Goal: Task Accomplishment & Management: Use online tool/utility

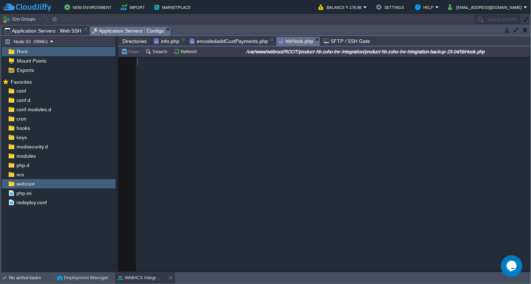
scroll to position [2307, 0]
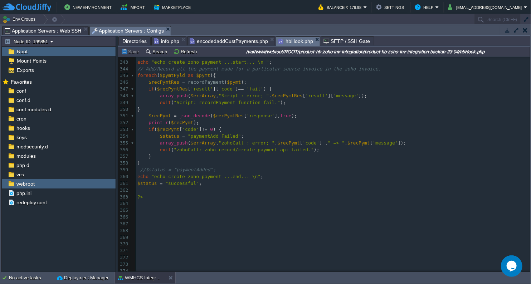
click at [65, 36] on div "Tasks Activity Log Archive Git / SVN Application Servers : Web SSH Application …" at bounding box center [265, 31] width 529 height 10
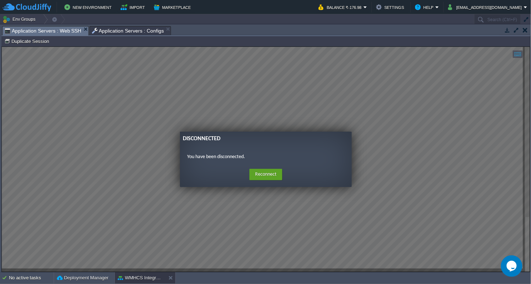
click at [64, 28] on span "Application Servers : Web SSH" at bounding box center [43, 30] width 77 height 9
click at [261, 175] on button "Reconnect" at bounding box center [266, 174] width 33 height 11
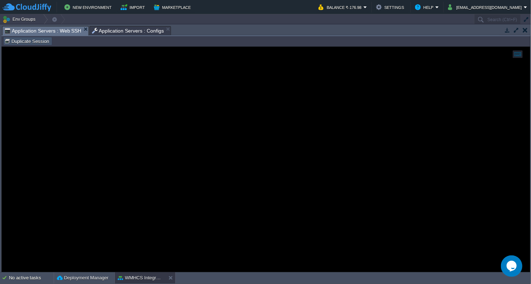
click at [44, 42] on button "Duplicate Session" at bounding box center [27, 41] width 47 height 6
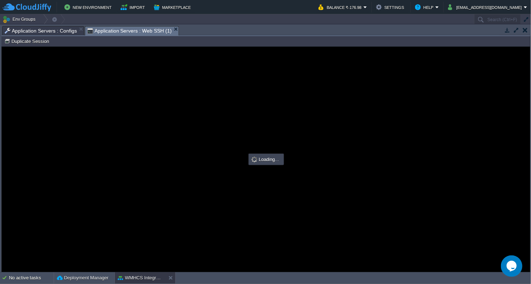
scroll to position [0, 0]
type input "#000000"
click at [60, 33] on span "Application Servers : Configs" at bounding box center [41, 30] width 72 height 9
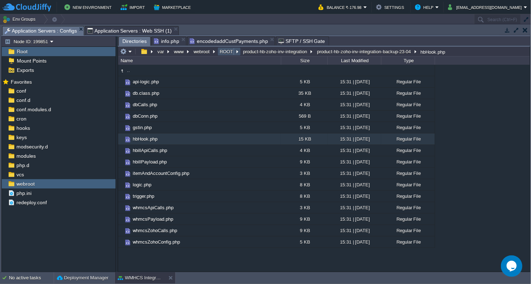
click at [227, 51] on button "ROOT" at bounding box center [227, 51] width 16 height 6
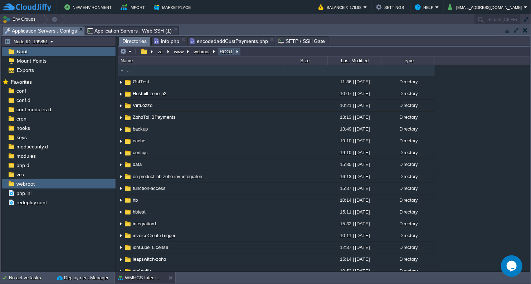
click at [227, 51] on button "ROOT" at bounding box center [227, 51] width 16 height 6
click at [227, 50] on button "ROOT" at bounding box center [227, 51] width 16 height 6
click at [205, 53] on button "webroot" at bounding box center [202, 51] width 19 height 6
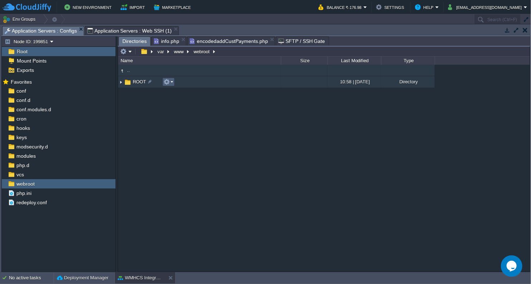
click at [172, 84] on em at bounding box center [169, 82] width 10 height 6
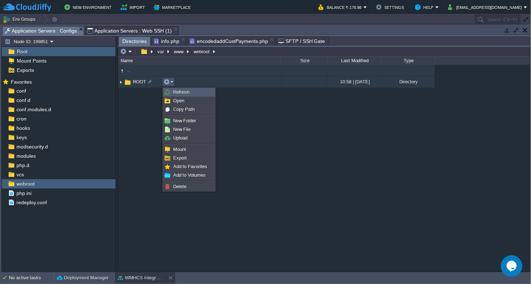
click at [183, 93] on span "Refresh" at bounding box center [181, 92] width 16 height 5
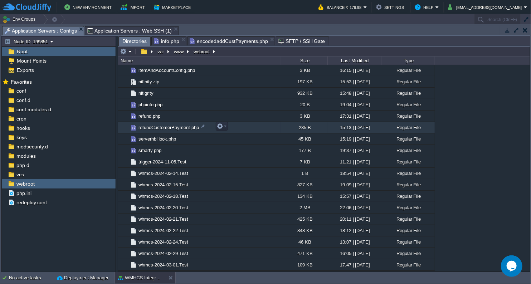
scroll to position [1154, 0]
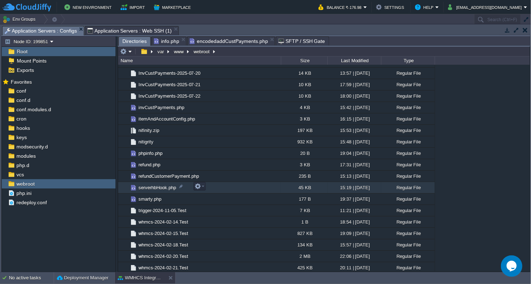
click at [167, 189] on span "serverhbHook.php" at bounding box center [157, 188] width 40 height 6
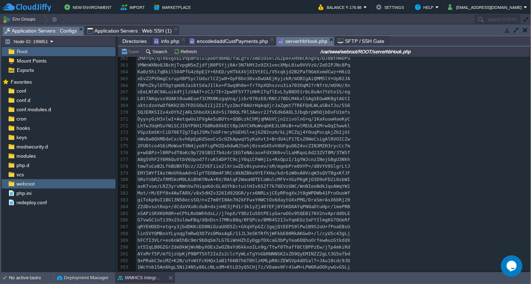
scroll to position [0, 0]
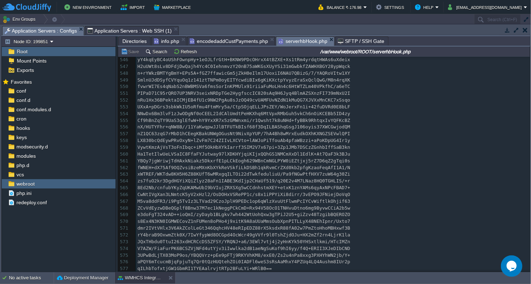
click at [135, 42] on span "Directories" at bounding box center [134, 41] width 24 height 9
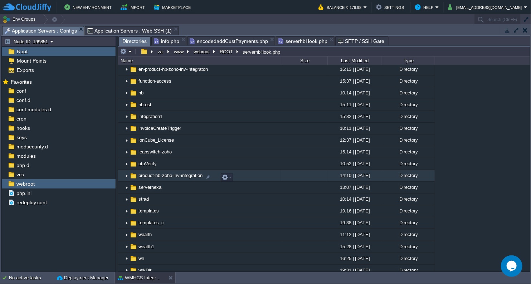
click at [171, 179] on span "product-hb-zoho-inv-integration" at bounding box center [170, 176] width 66 height 6
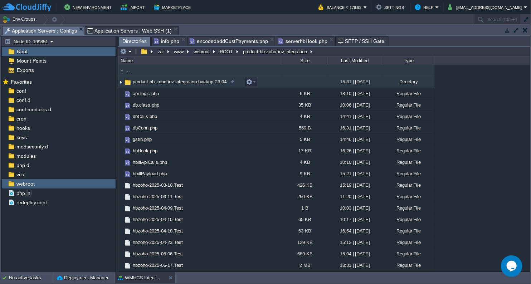
click at [177, 86] on td "product-hb-zoho-inv-integration-backup-23-04" at bounding box center [199, 82] width 163 height 12
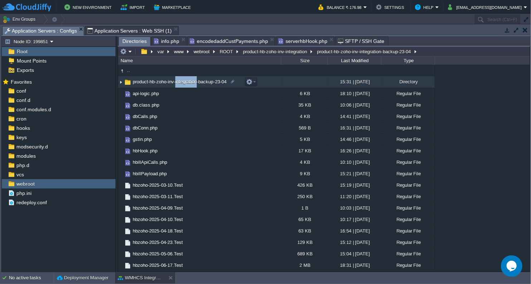
click at [177, 86] on td "product-hb-zoho-inv-integration-backup-23-04" at bounding box center [199, 82] width 163 height 12
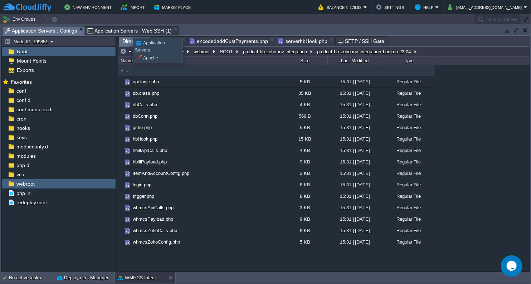
click at [127, 31] on span "Application Servers : Web SSH (1)" at bounding box center [129, 30] width 84 height 9
click at [52, 32] on span "Application Servers : Configs" at bounding box center [41, 30] width 72 height 9
click at [115, 30] on span "Application Servers : Web SSH (1)" at bounding box center [129, 30] width 84 height 9
click at [41, 28] on span "Application Servers : Configs" at bounding box center [41, 30] width 72 height 9
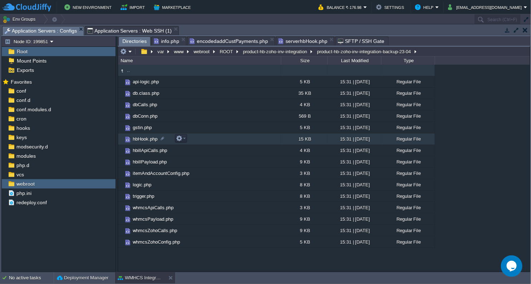
click at [143, 142] on span "hbHook.php" at bounding box center [145, 139] width 27 height 6
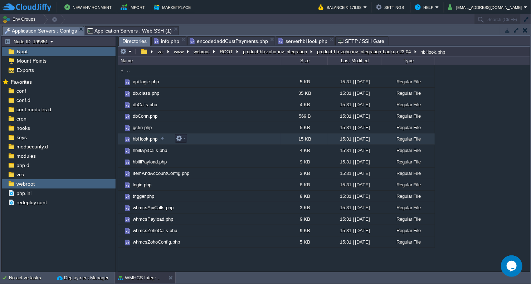
click at [143, 142] on span "hbHook.php" at bounding box center [145, 139] width 27 height 6
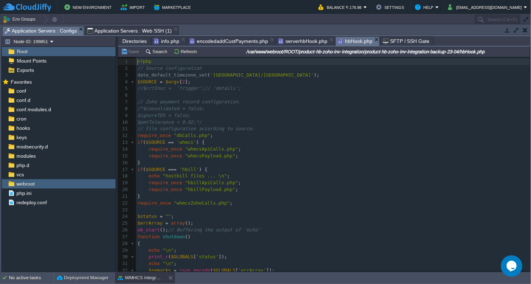
click at [134, 42] on span "Directories" at bounding box center [134, 41] width 24 height 9
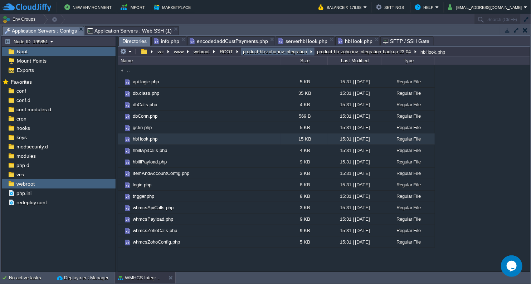
click at [270, 48] on button "product-hb-zoho-inv-integration" at bounding box center [275, 51] width 67 height 6
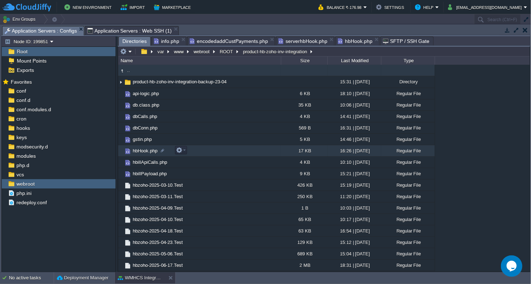
click at [147, 151] on span "hbHook.php" at bounding box center [145, 151] width 27 height 6
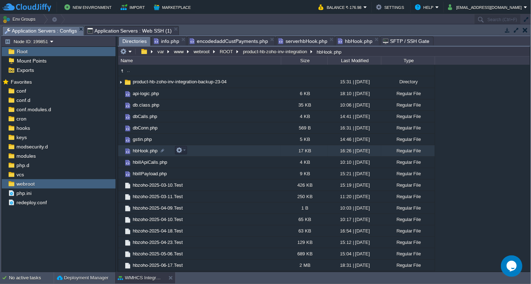
click at [147, 151] on span "hbHook.php" at bounding box center [145, 151] width 27 height 6
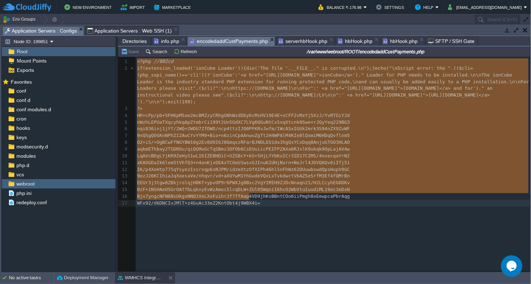
click at [229, 39] on span "encodedaddCustPayments.php" at bounding box center [229, 41] width 78 height 9
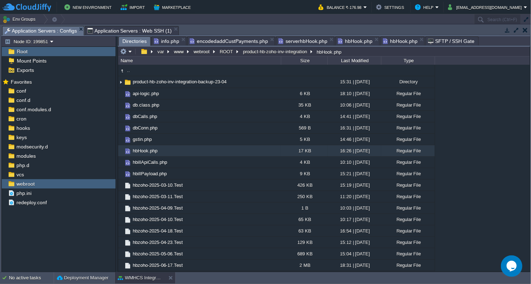
click at [132, 42] on span "Directories" at bounding box center [134, 41] width 24 height 9
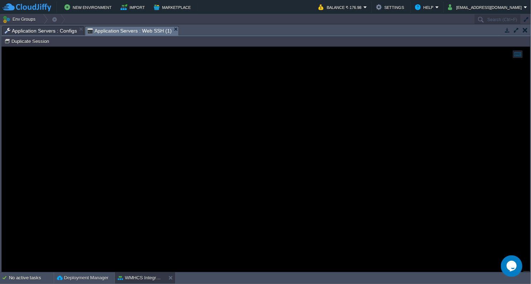
click at [108, 26] on span "Application Servers : Web SSH (1)" at bounding box center [129, 30] width 84 height 9
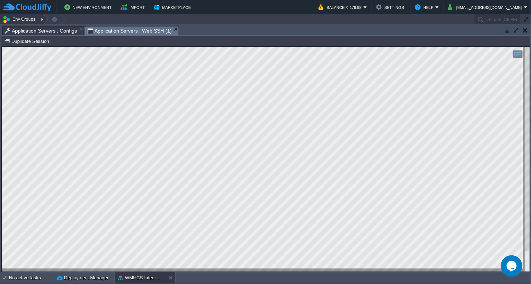
click at [35, 19] on button "Env Groups" at bounding box center [20, 19] width 35 height 10
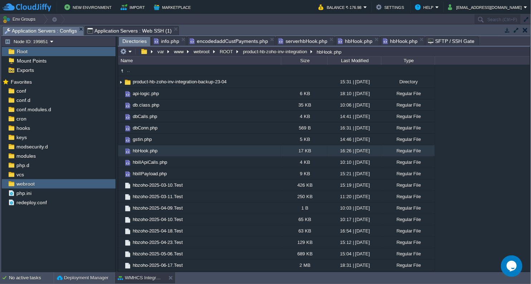
click at [66, 30] on span "Application Servers : Configs" at bounding box center [41, 30] width 72 height 9
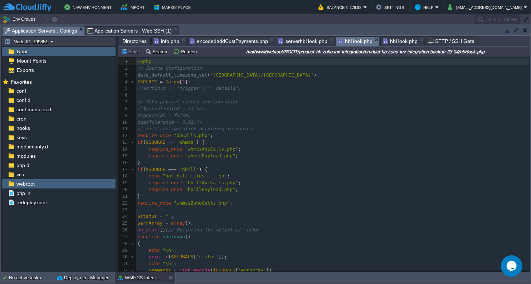
click at [359, 41] on span "hbHook.php" at bounding box center [355, 41] width 35 height 9
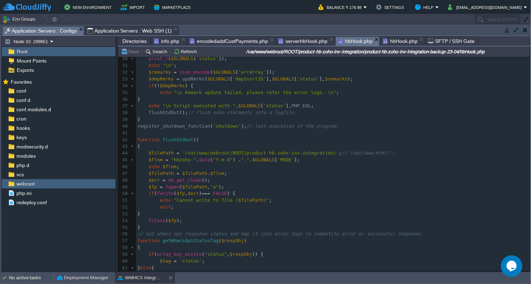
scroll to position [199, 0]
type textarea "/var/www/html/"
drag, startPoint x: 334, startPoint y: 156, endPoint x: 362, endPoint y: 156, distance: 28.3
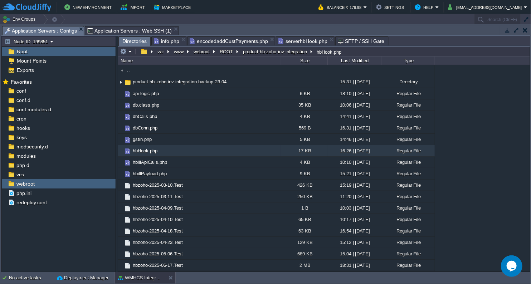
click at [322, 40] on em "serverhbHook.php" at bounding box center [307, 41] width 56 height 9
click at [228, 50] on button "ROOT" at bounding box center [227, 51] width 16 height 6
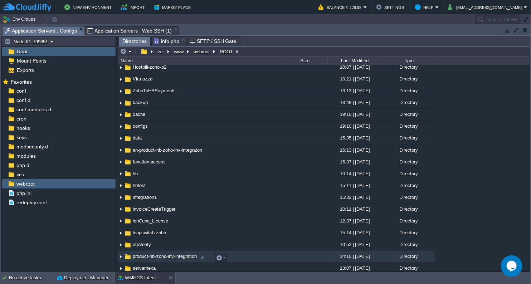
scroll to position [40, 0]
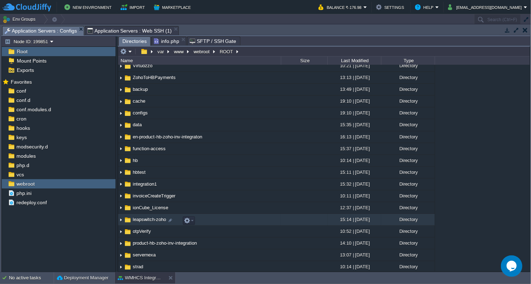
click at [153, 225] on td "leapswitch-zoho" at bounding box center [199, 220] width 163 height 12
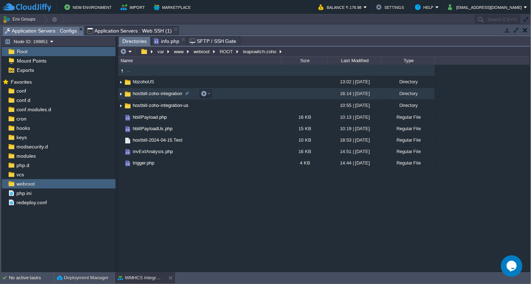
click at [166, 97] on span "hostbill-zoho-integration" at bounding box center [158, 94] width 52 height 6
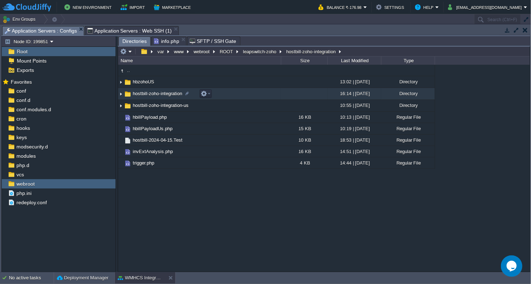
click at [166, 97] on span "hostbill-zoho-integration" at bounding box center [158, 94] width 52 height 6
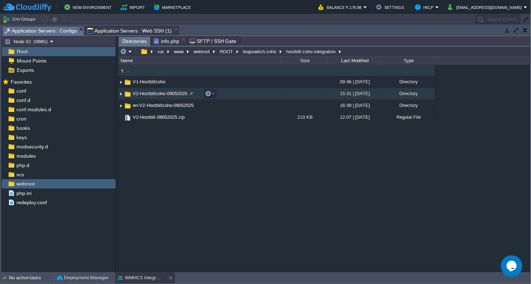
click at [169, 92] on span "V2-Hostbillzoho-09052025" at bounding box center [160, 94] width 57 height 6
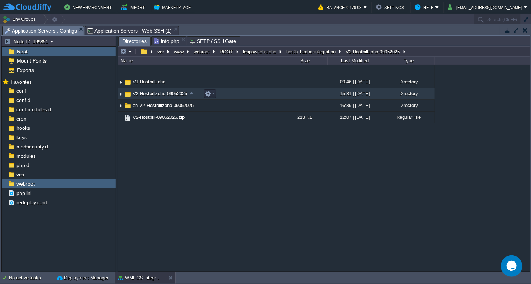
click at [169, 92] on span "V2-Hostbillzoho-09052025" at bounding box center [160, 94] width 57 height 6
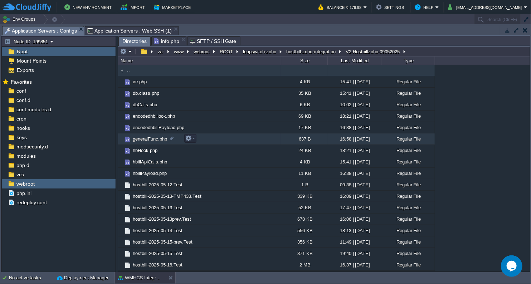
click at [156, 142] on span "generalFunc.php" at bounding box center [150, 139] width 37 height 6
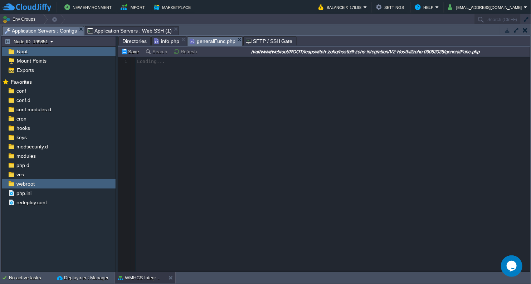
scroll to position [2, 0]
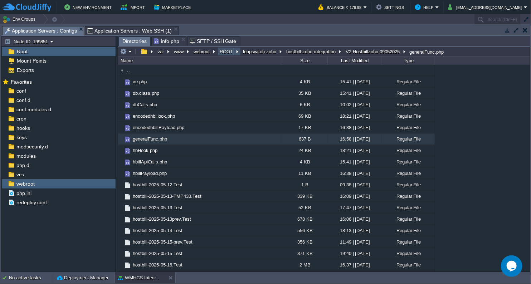
click at [228, 53] on button "ROOT" at bounding box center [227, 51] width 16 height 6
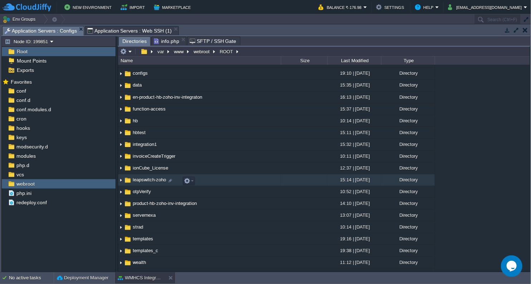
scroll to position [40, 0]
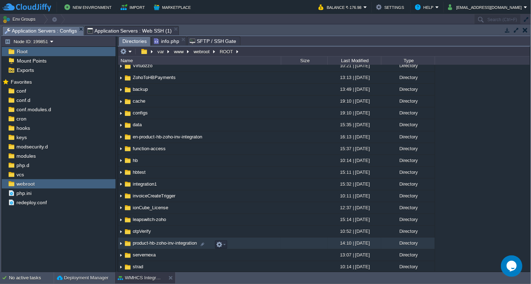
click at [164, 245] on span "product-hb-zoho-inv-integration" at bounding box center [165, 243] width 66 height 6
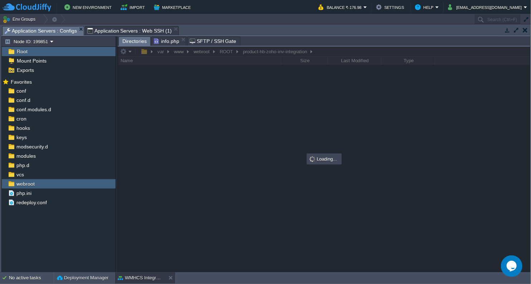
scroll to position [0, 0]
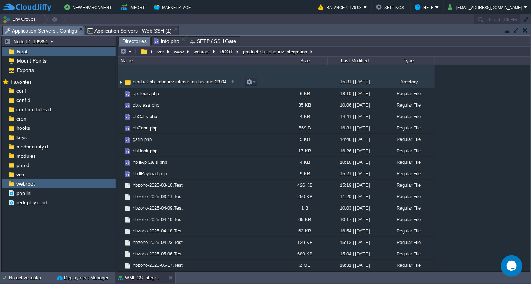
click at [189, 83] on span "product-hb-zoho-inv-integration-backup-23-04" at bounding box center [180, 82] width 96 height 6
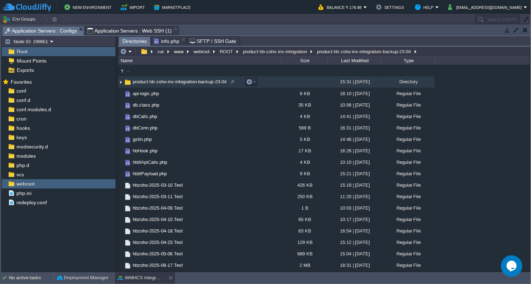
click at [189, 83] on span "product-hb-zoho-inv-integration-backup-23-04" at bounding box center [180, 82] width 96 height 6
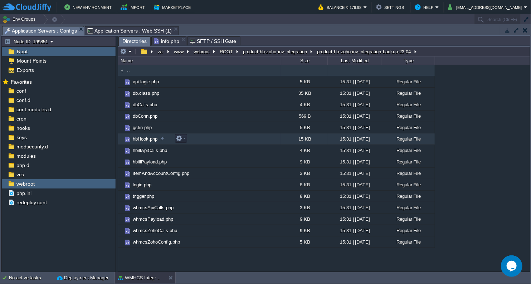
click at [146, 142] on span "hbHook.php" at bounding box center [145, 139] width 27 height 6
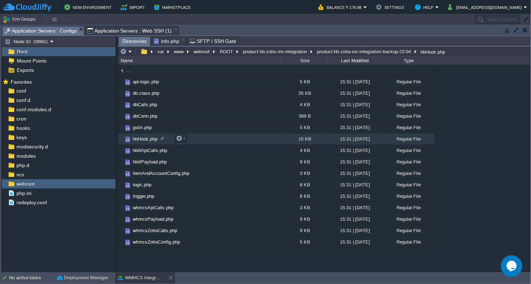
click at [146, 142] on span "hbHook.php" at bounding box center [145, 139] width 27 height 6
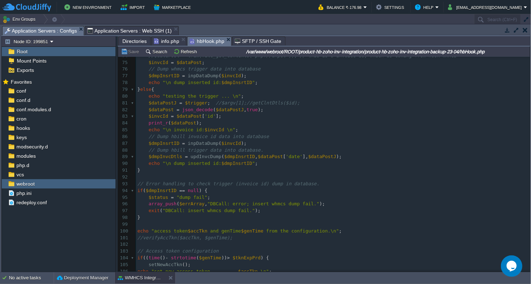
scroll to position [517, 0]
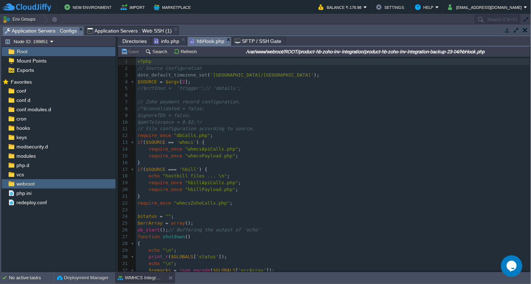
click at [131, 39] on span "Directories" at bounding box center [134, 41] width 24 height 9
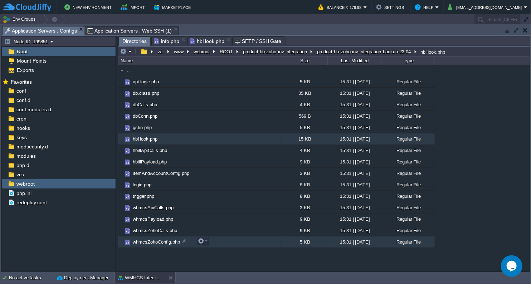
click at [147, 245] on span "whmcsZohoConfig.php" at bounding box center [156, 242] width 49 height 6
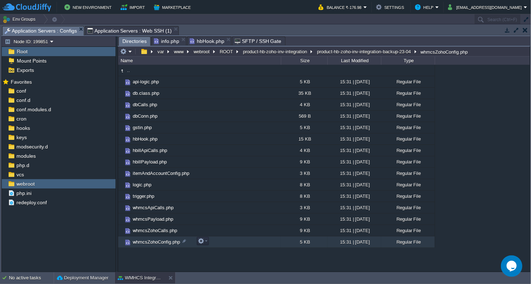
click at [147, 245] on span "whmcsZohoConfig.php" at bounding box center [156, 242] width 49 height 6
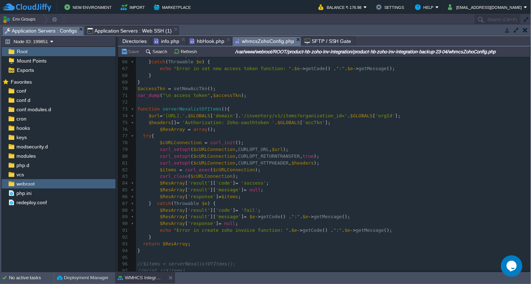
scroll to position [478, 0]
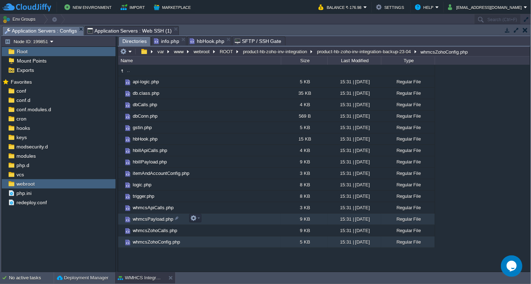
click at [161, 221] on span "whmcsPayload.php" at bounding box center [153, 219] width 43 height 6
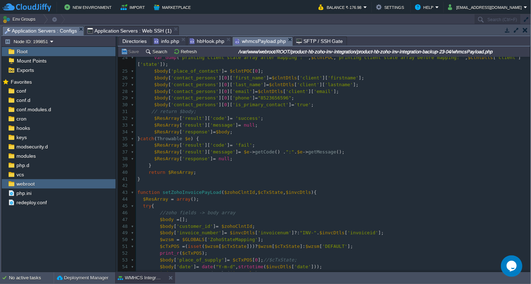
scroll to position [278, 0]
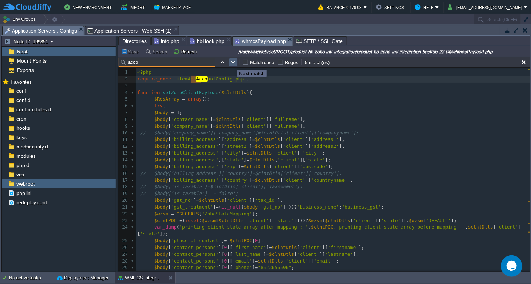
type input "acco"
click at [232, 63] on button "button" at bounding box center [233, 62] width 6 height 6
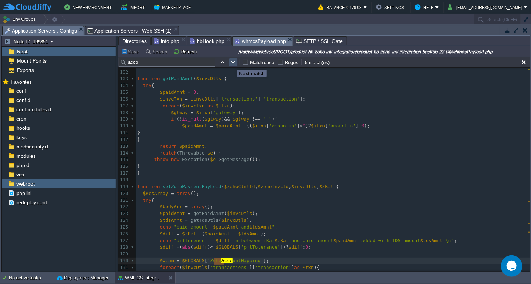
click at [232, 63] on button "button" at bounding box center [233, 62] width 6 height 6
type textarea "acco"
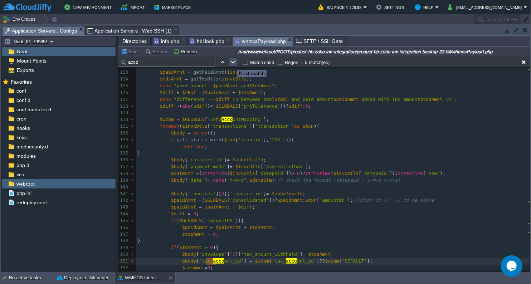
click at [232, 63] on button "button" at bounding box center [233, 62] width 6 height 6
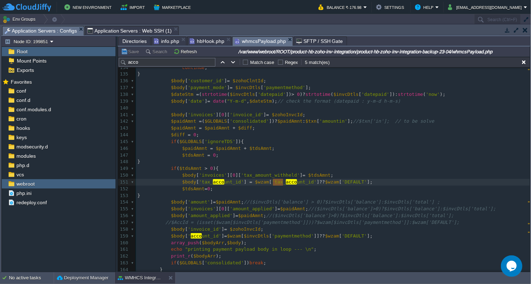
scroll to position [903, 0]
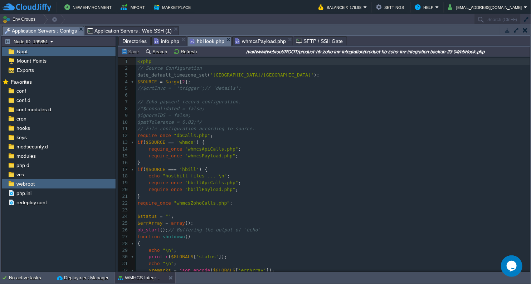
click at [214, 42] on span "hbHook.php" at bounding box center [207, 41] width 35 height 9
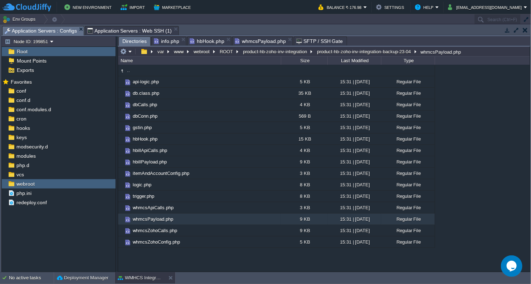
click at [131, 37] on span "Directories" at bounding box center [134, 41] width 24 height 9
click at [232, 52] on button "ROOT" at bounding box center [227, 51] width 16 height 6
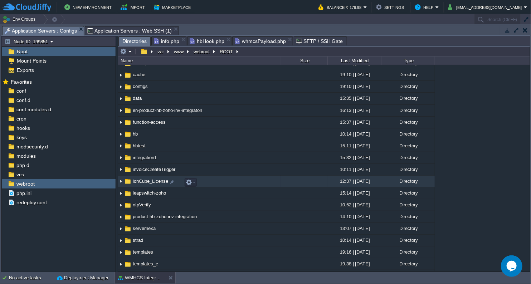
scroll to position [79, 0]
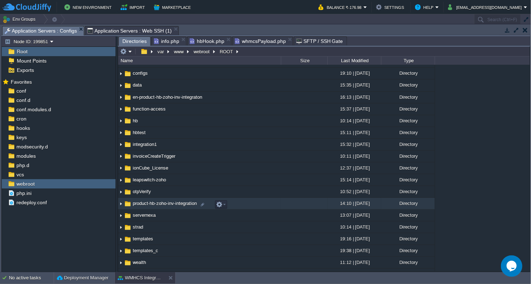
click at [175, 204] on span "product-hb-zoho-inv-integration" at bounding box center [165, 204] width 66 height 6
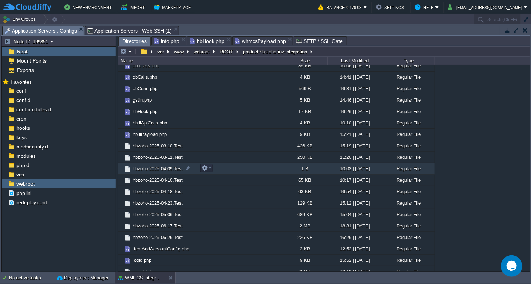
scroll to position [40, 0]
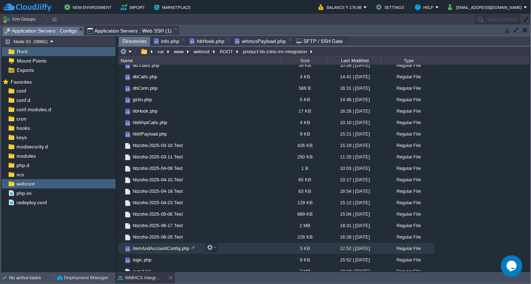
click at [151, 250] on span "itemAndAccountConfig.php" at bounding box center [161, 249] width 59 height 6
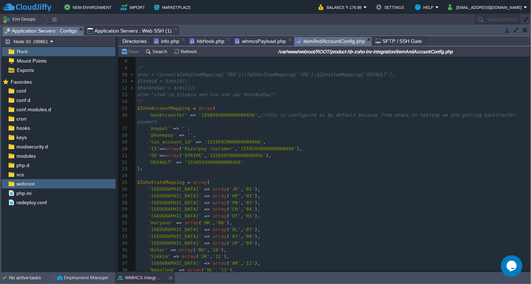
scroll to position [40, 0]
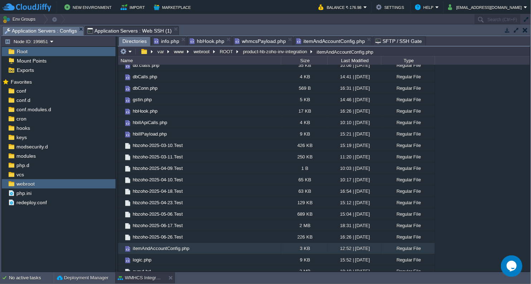
click at [134, 43] on span "Directories" at bounding box center [134, 41] width 24 height 9
click at [221, 53] on button "ROOT" at bounding box center [227, 51] width 16 height 6
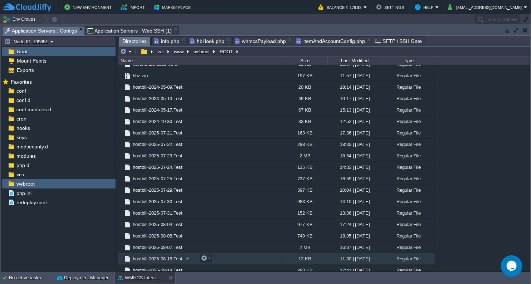
scroll to position [835, 0]
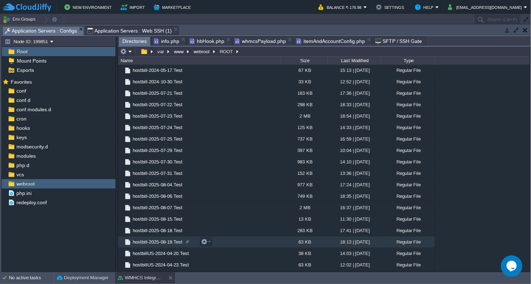
click at [164, 242] on span "hostbill-2025-08-19.Test" at bounding box center [158, 242] width 52 height 6
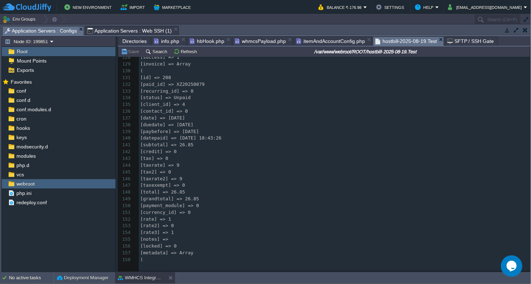
scroll to position [874, 0]
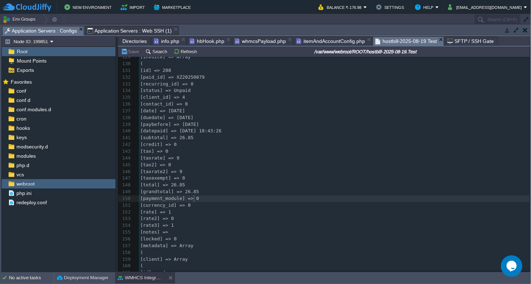
click at [195, 196] on pre "[payment_module] => 0" at bounding box center [334, 198] width 391 height 7
type textarea "payment_module"
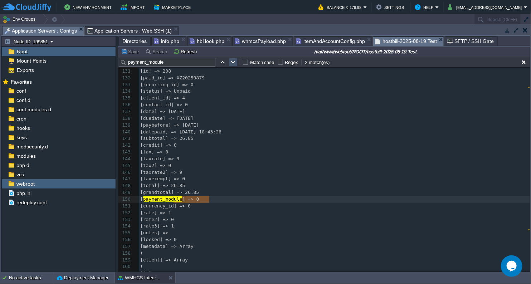
click at [232, 61] on button "button" at bounding box center [233, 62] width 6 height 6
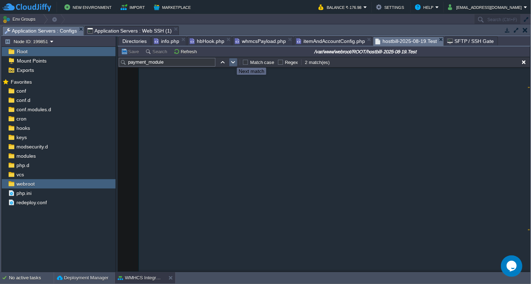
scroll to position [8230, 0]
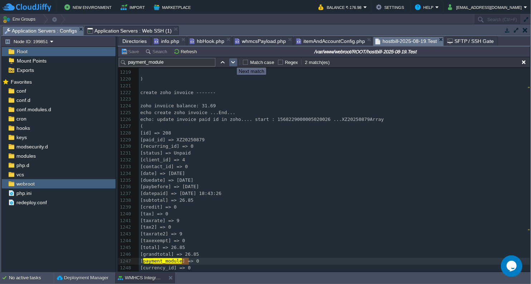
click at [232, 61] on button "button" at bounding box center [233, 62] width 6 height 6
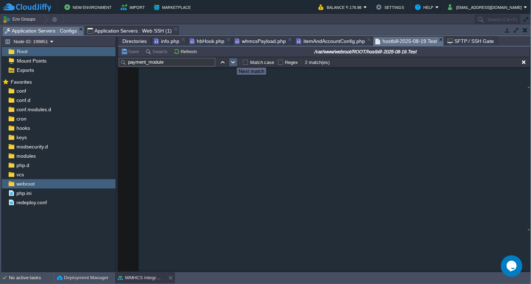
scroll to position [993, 0]
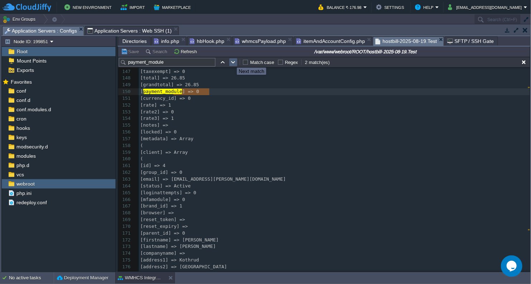
click at [232, 61] on button "button" at bounding box center [233, 62] width 6 height 6
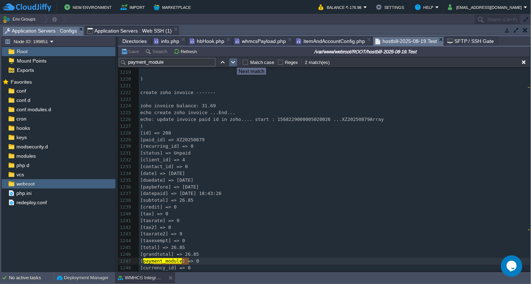
click at [232, 61] on button "button" at bounding box center [233, 62] width 6 height 6
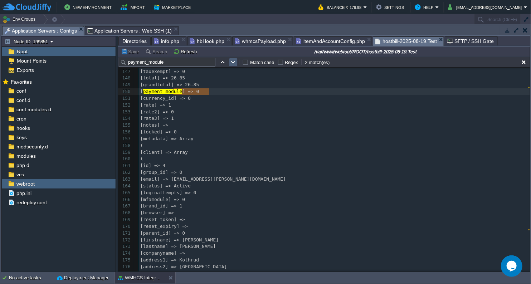
click at [232, 61] on button "button" at bounding box center [233, 62] width 6 height 6
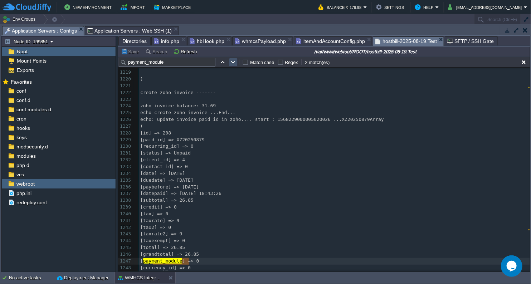
click at [232, 61] on button "button" at bounding box center [233, 62] width 6 height 6
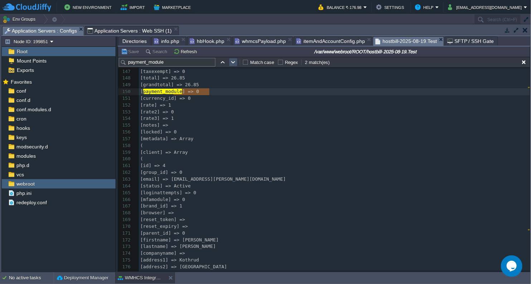
click at [232, 61] on button "button" at bounding box center [233, 62] width 6 height 6
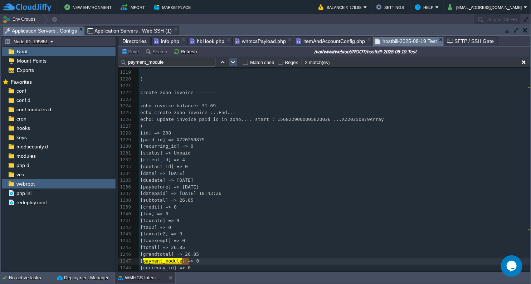
click at [232, 61] on button "button" at bounding box center [233, 62] width 6 height 6
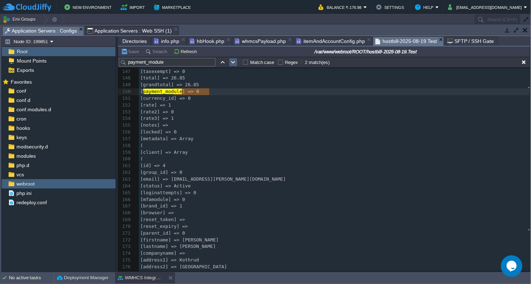
click at [232, 61] on button "button" at bounding box center [233, 62] width 6 height 6
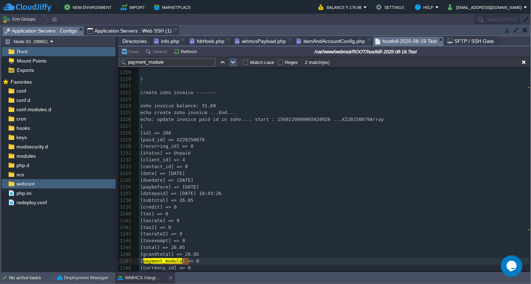
click at [232, 61] on button "button" at bounding box center [233, 62] width 6 height 6
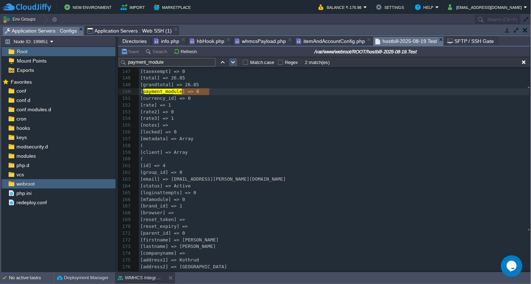
click at [232, 61] on button "button" at bounding box center [233, 62] width 6 height 6
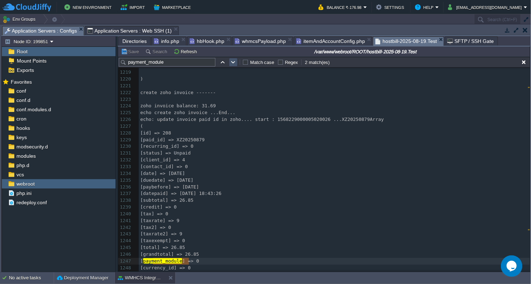
click at [232, 61] on button "button" at bounding box center [233, 62] width 6 height 6
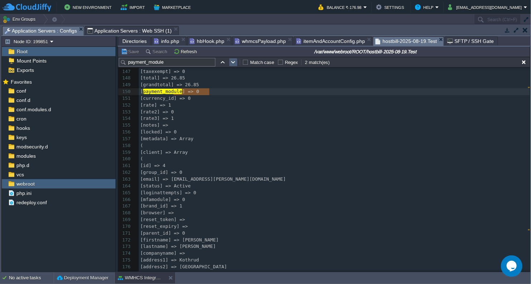
click at [232, 61] on button "button" at bounding box center [233, 62] width 6 height 6
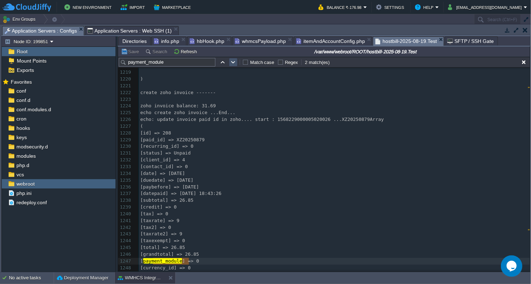
click at [232, 61] on button "button" at bounding box center [233, 62] width 6 height 6
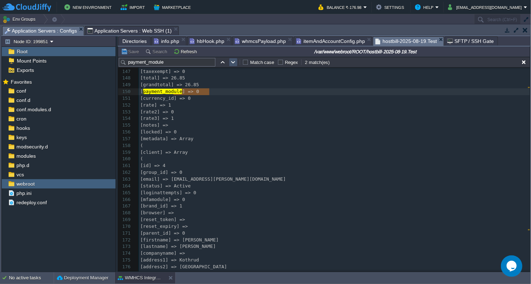
click at [232, 61] on button "button" at bounding box center [233, 62] width 6 height 6
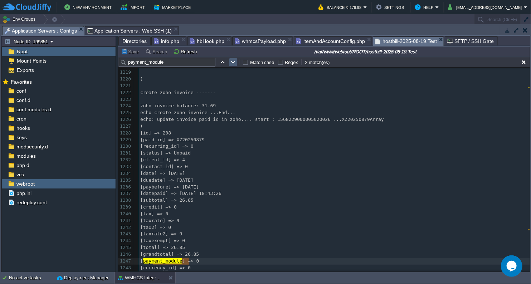
click at [232, 61] on button "button" at bounding box center [233, 62] width 6 height 6
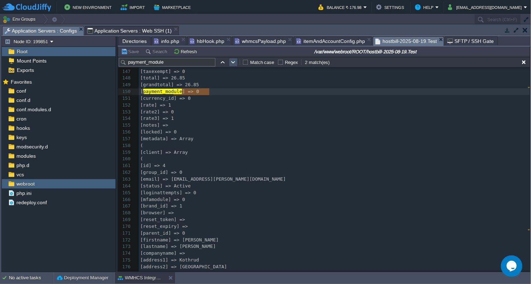
click at [232, 61] on button "button" at bounding box center [233, 62] width 6 height 6
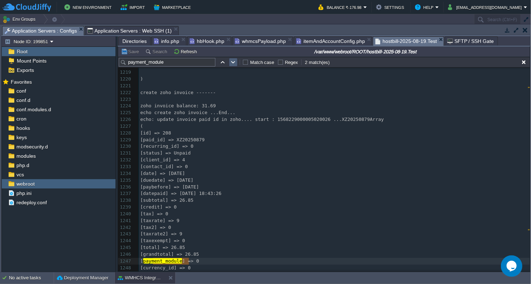
click at [232, 61] on button "button" at bounding box center [233, 62] width 6 height 6
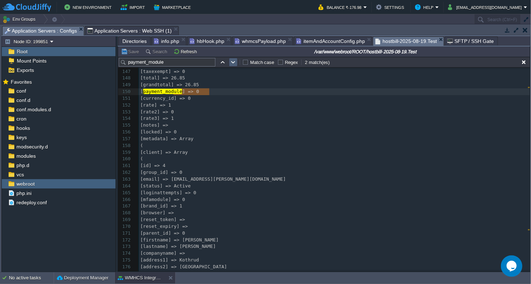
click at [232, 61] on button "button" at bounding box center [233, 62] width 6 height 6
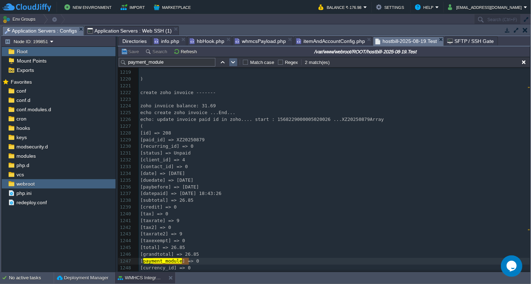
click at [232, 61] on button "button" at bounding box center [233, 62] width 6 height 6
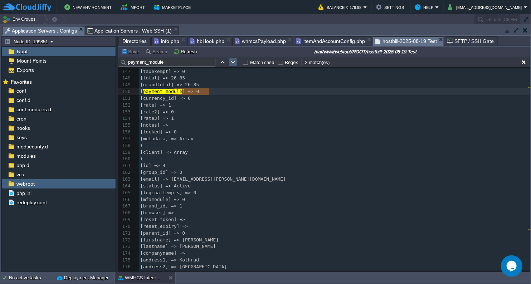
click at [232, 61] on button "button" at bounding box center [233, 62] width 6 height 6
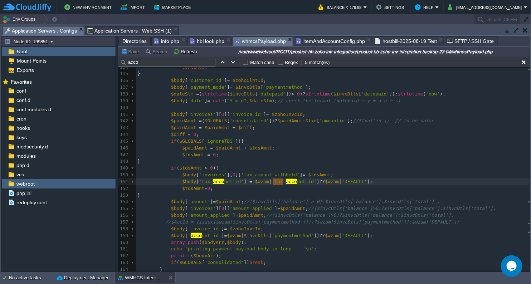
click at [254, 39] on span "whmcsPayload.php" at bounding box center [260, 41] width 51 height 9
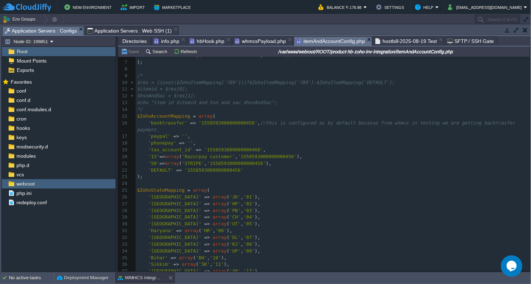
click at [347, 41] on span "itemAndAccountConfig.php" at bounding box center [330, 41] width 69 height 9
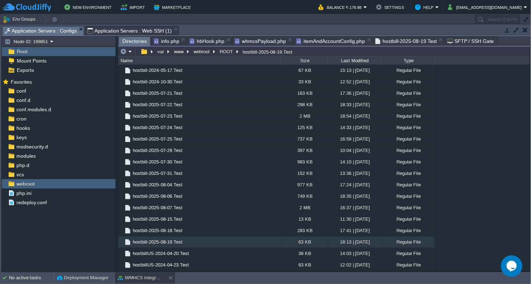
click at [140, 39] on span "Directories" at bounding box center [134, 41] width 24 height 9
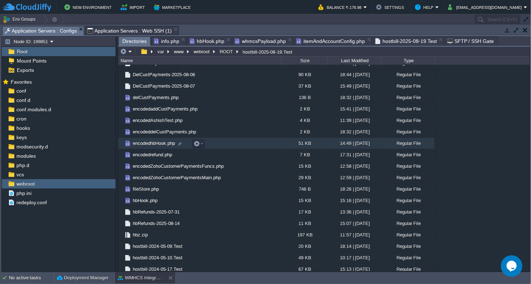
scroll to position [438, 0]
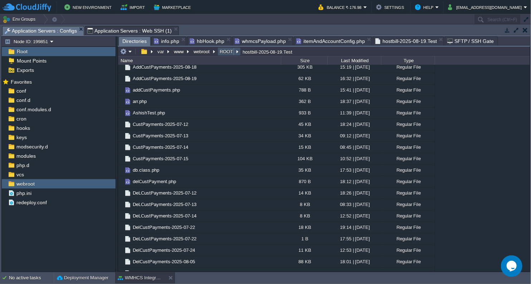
click at [229, 53] on button "ROOT" at bounding box center [227, 51] width 16 height 6
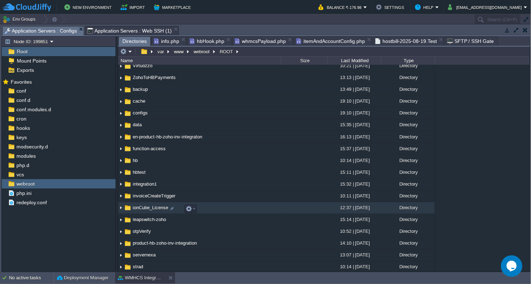
scroll to position [159, 0]
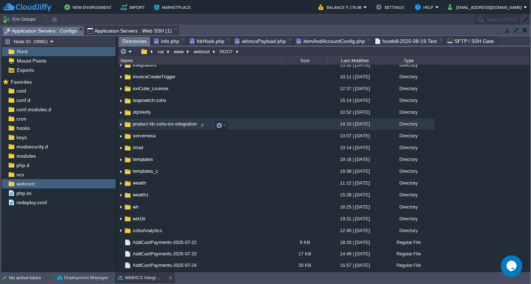
click at [173, 127] on span "product-hb-zoho-inv-integration" at bounding box center [165, 124] width 66 height 6
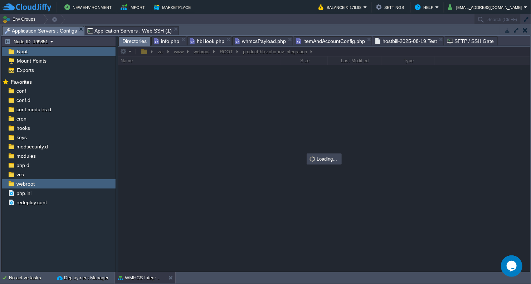
scroll to position [0, 0]
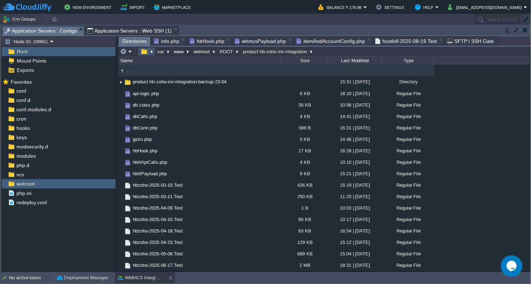
click at [145, 53] on button "button" at bounding box center [144, 51] width 10 height 6
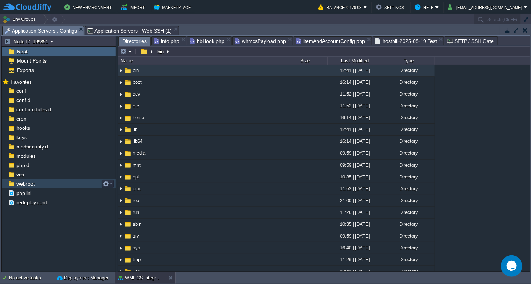
click at [30, 181] on span "webroot" at bounding box center [25, 184] width 21 height 6
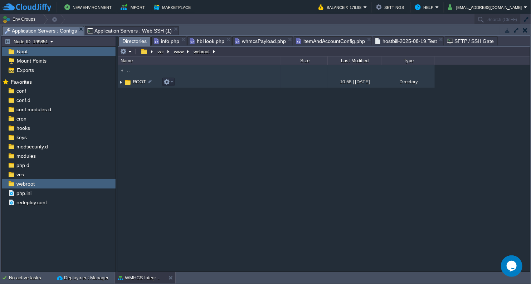
click at [143, 82] on span "ROOT" at bounding box center [139, 82] width 15 height 6
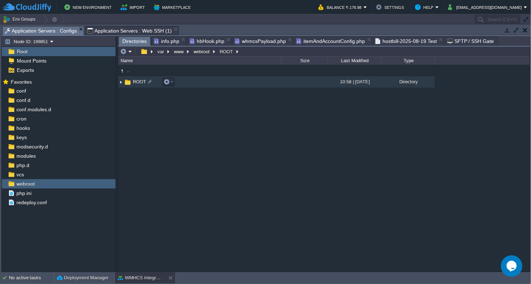
click at [119, 82] on img at bounding box center [121, 82] width 6 height 11
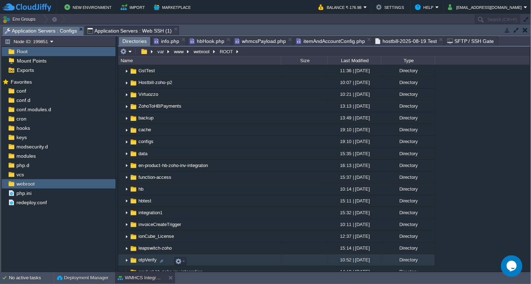
scroll to position [40, 0]
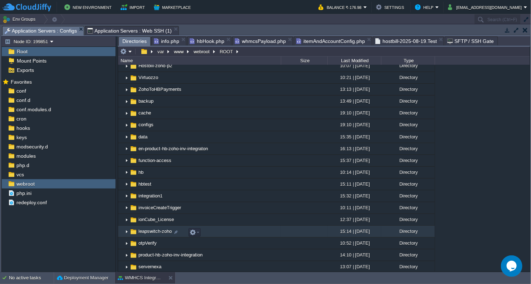
click at [157, 235] on span "leapswitch-zoho" at bounding box center [154, 231] width 35 height 6
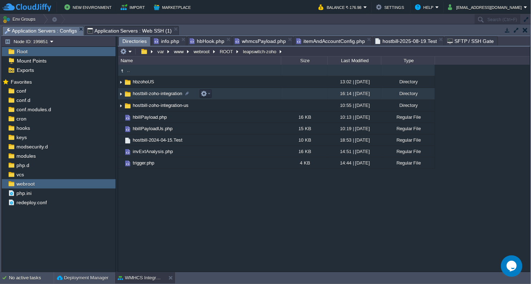
click at [162, 98] on td "hostbill-zoho-integration" at bounding box center [199, 94] width 163 height 12
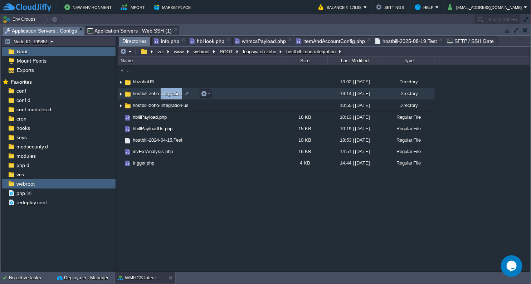
click at [162, 98] on td "hostbill-zoho-integration" at bounding box center [199, 94] width 163 height 12
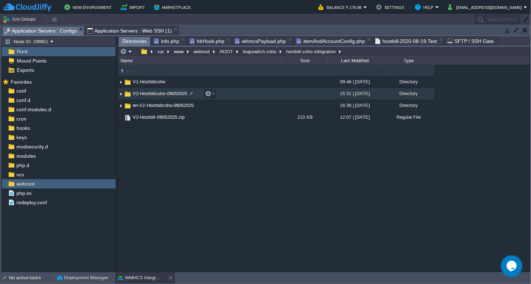
click at [162, 98] on td "V2-Hostbillzoho-09052025" at bounding box center [199, 94] width 163 height 12
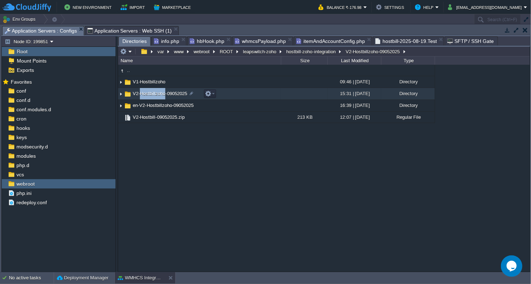
click at [162, 98] on td "V2-Hostbillzoho-09052025" at bounding box center [199, 94] width 163 height 12
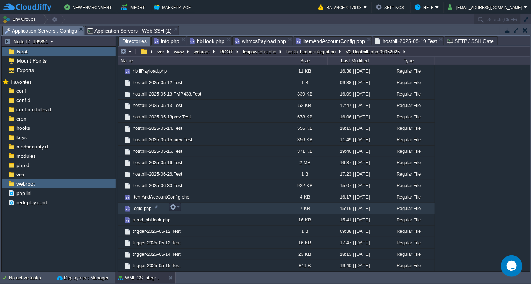
scroll to position [74, 0]
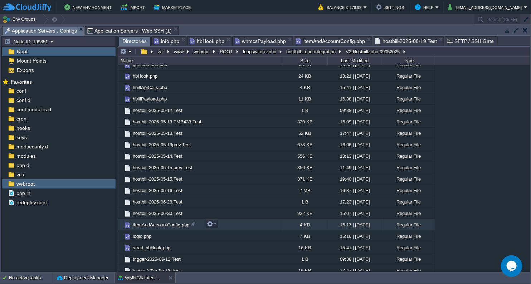
click at [170, 227] on span "itemAndAccountConfig.php" at bounding box center [161, 225] width 59 height 6
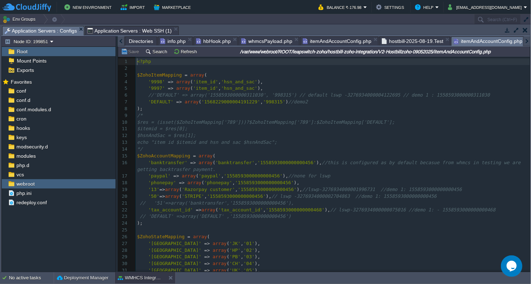
scroll to position [2, 0]
click at [192, 191] on span "'Razorpay customer'" at bounding box center [208, 189] width 53 height 5
type textarea "Razorpay"
click at [123, 33] on span "Application Servers : Web SSH (1)" at bounding box center [129, 30] width 84 height 9
